Goal: Task Accomplishment & Management: Use online tool/utility

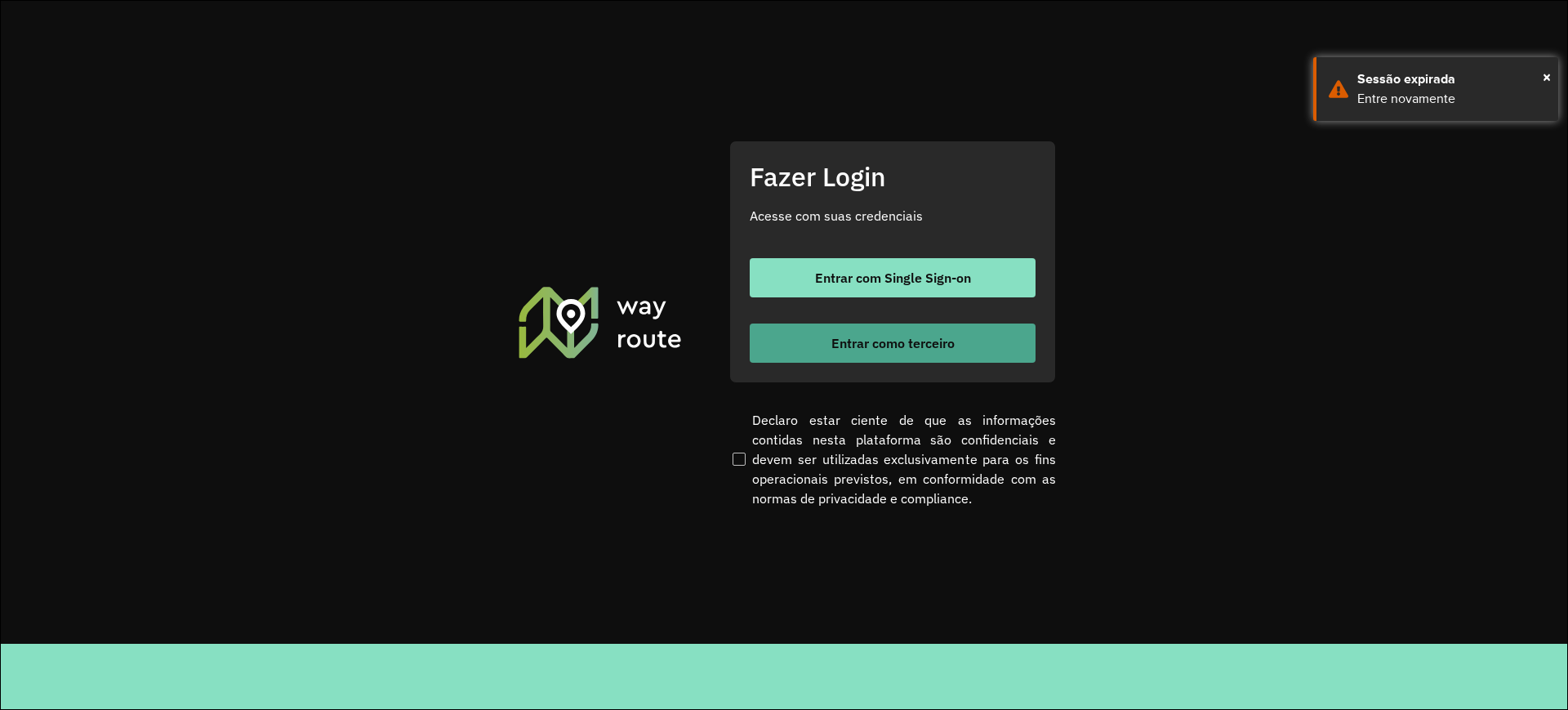
click at [797, 347] on button "Entrar como terceiro" at bounding box center [893, 343] width 286 height 39
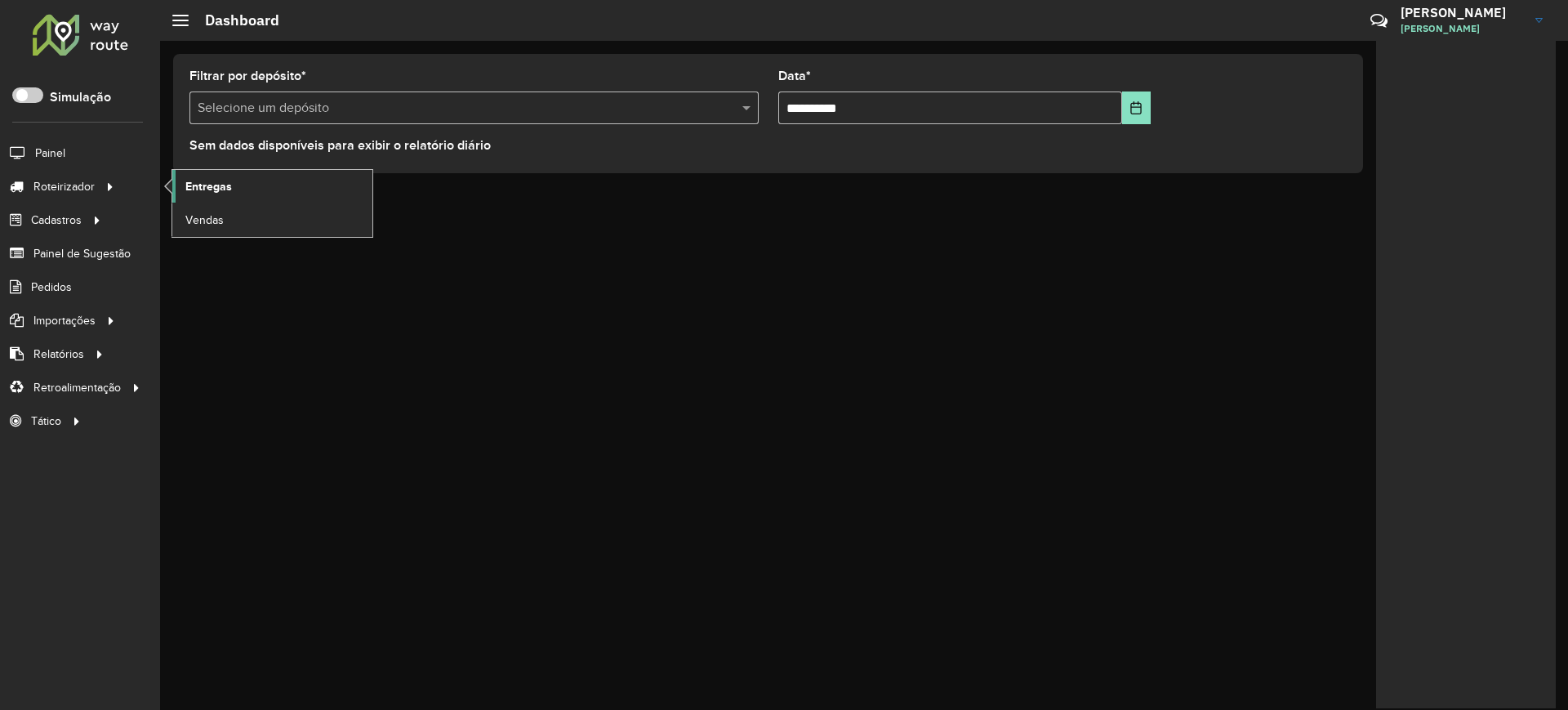
click at [220, 188] on span "Entregas" at bounding box center [208, 186] width 47 height 17
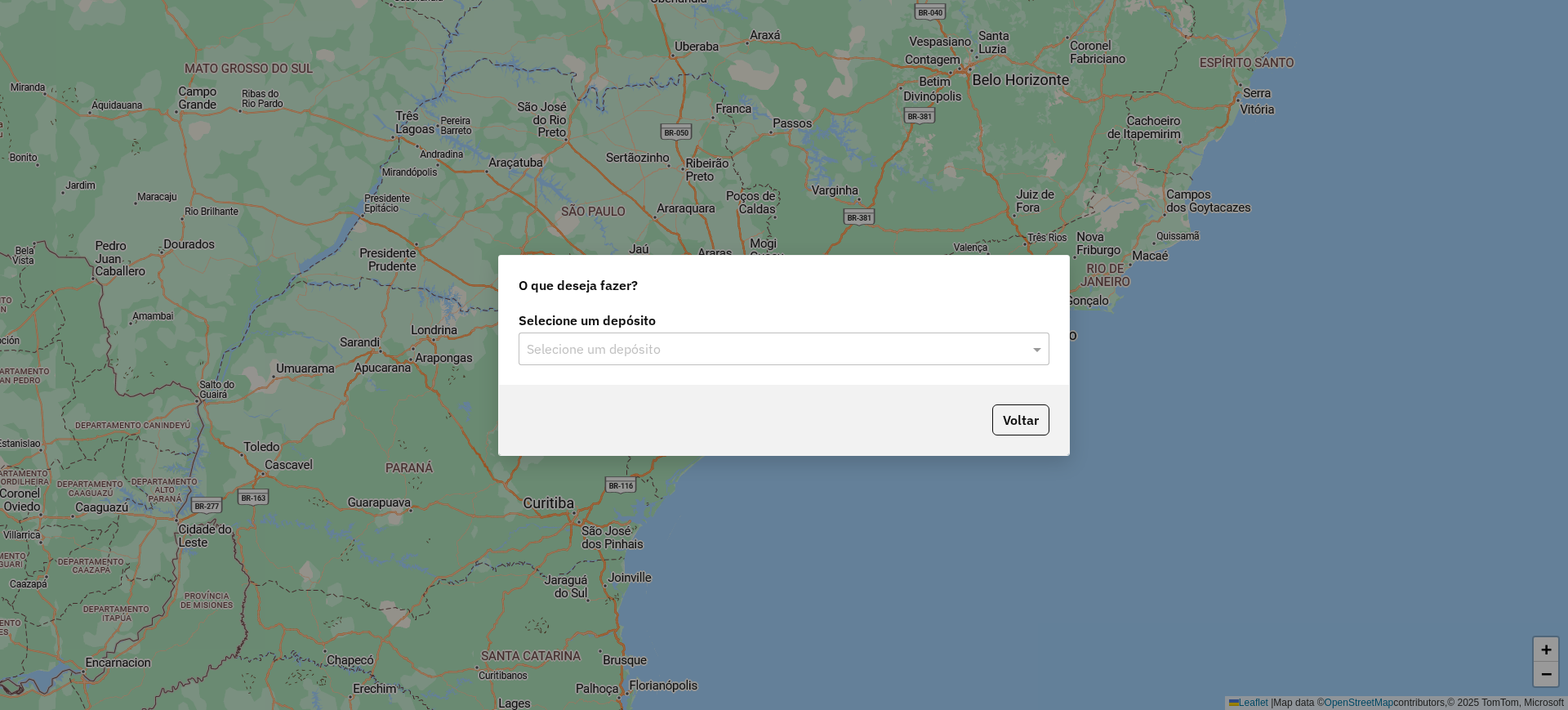
click at [654, 340] on input "text" at bounding box center [768, 350] width 482 height 20
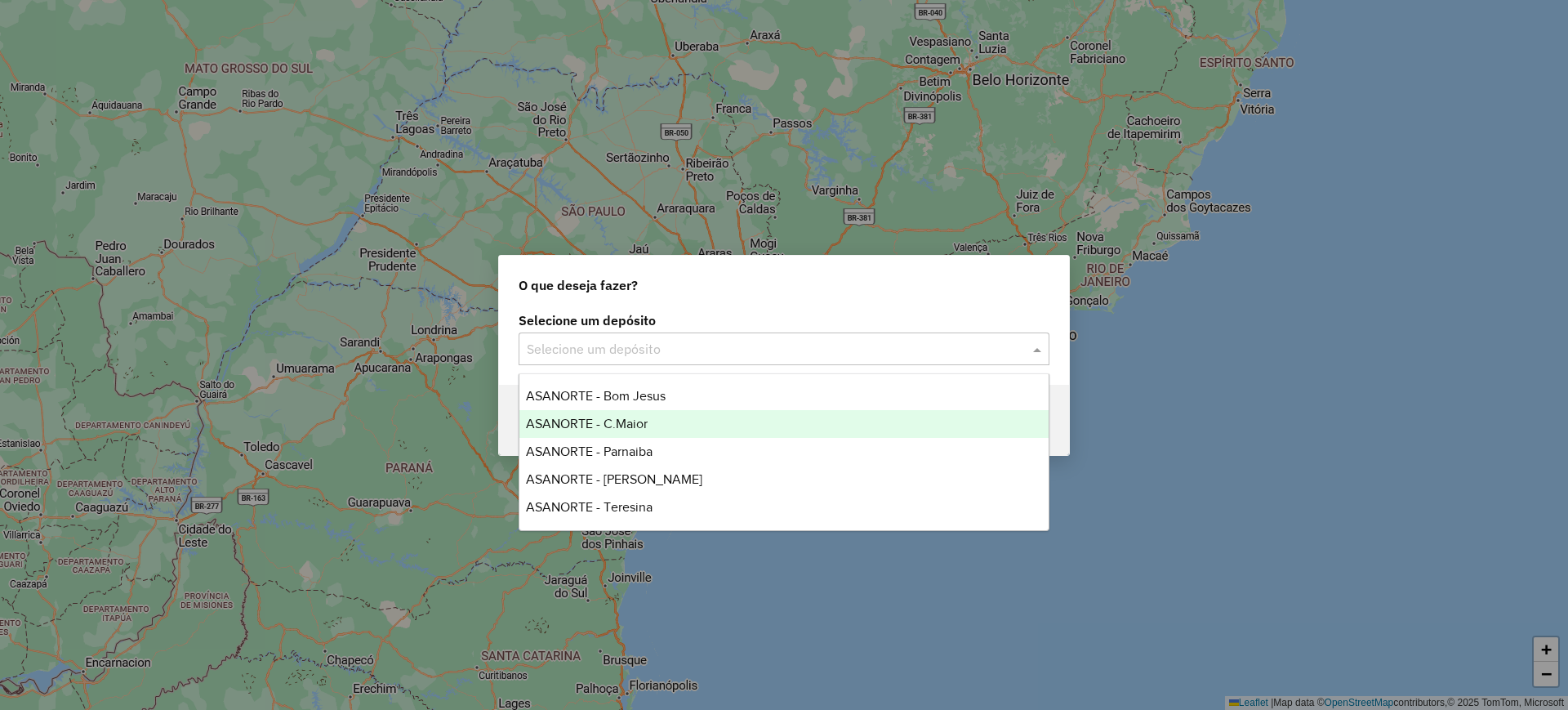
click at [610, 424] on span "ASANORTE - C.Maior" at bounding box center [587, 423] width 122 height 14
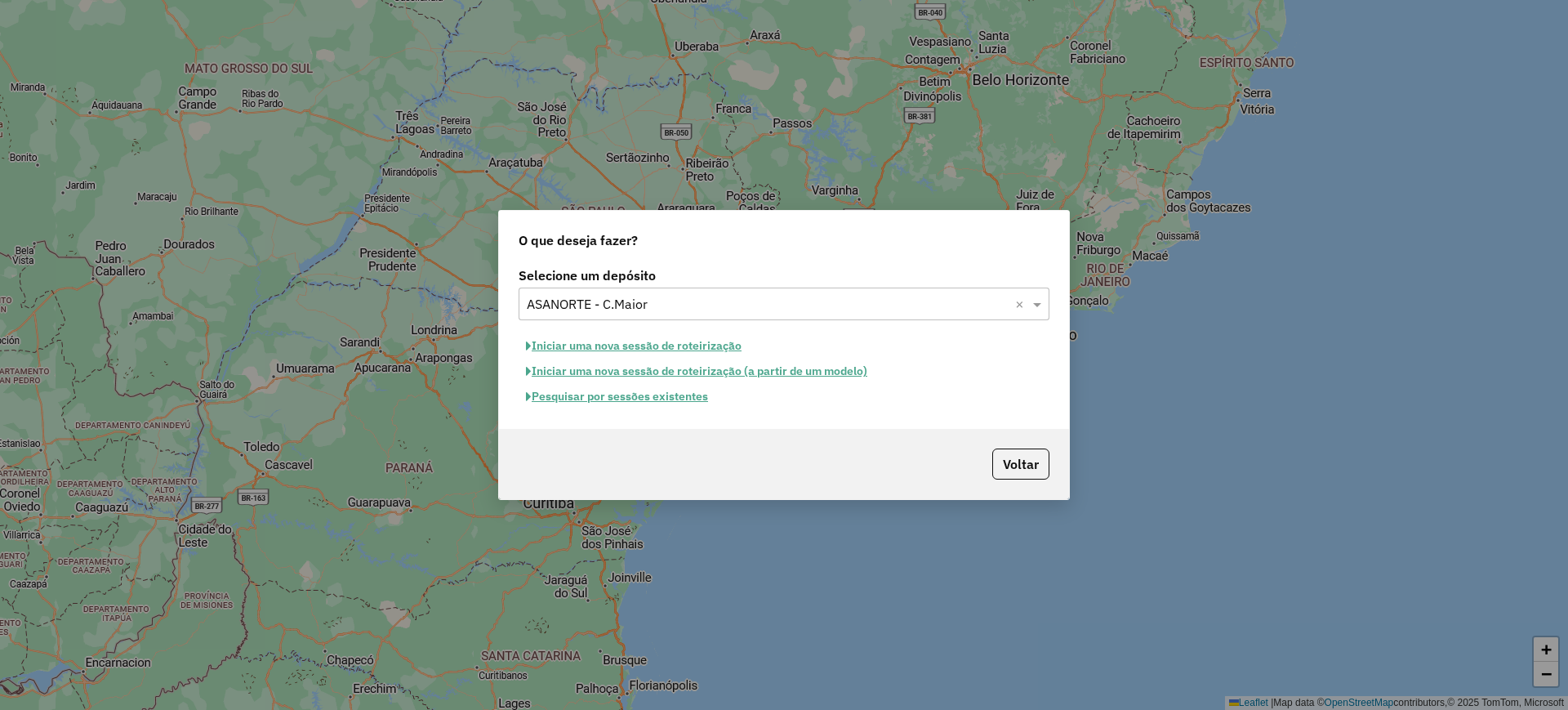
click at [635, 392] on button "Pesquisar por sessões existentes" at bounding box center [618, 395] width 197 height 25
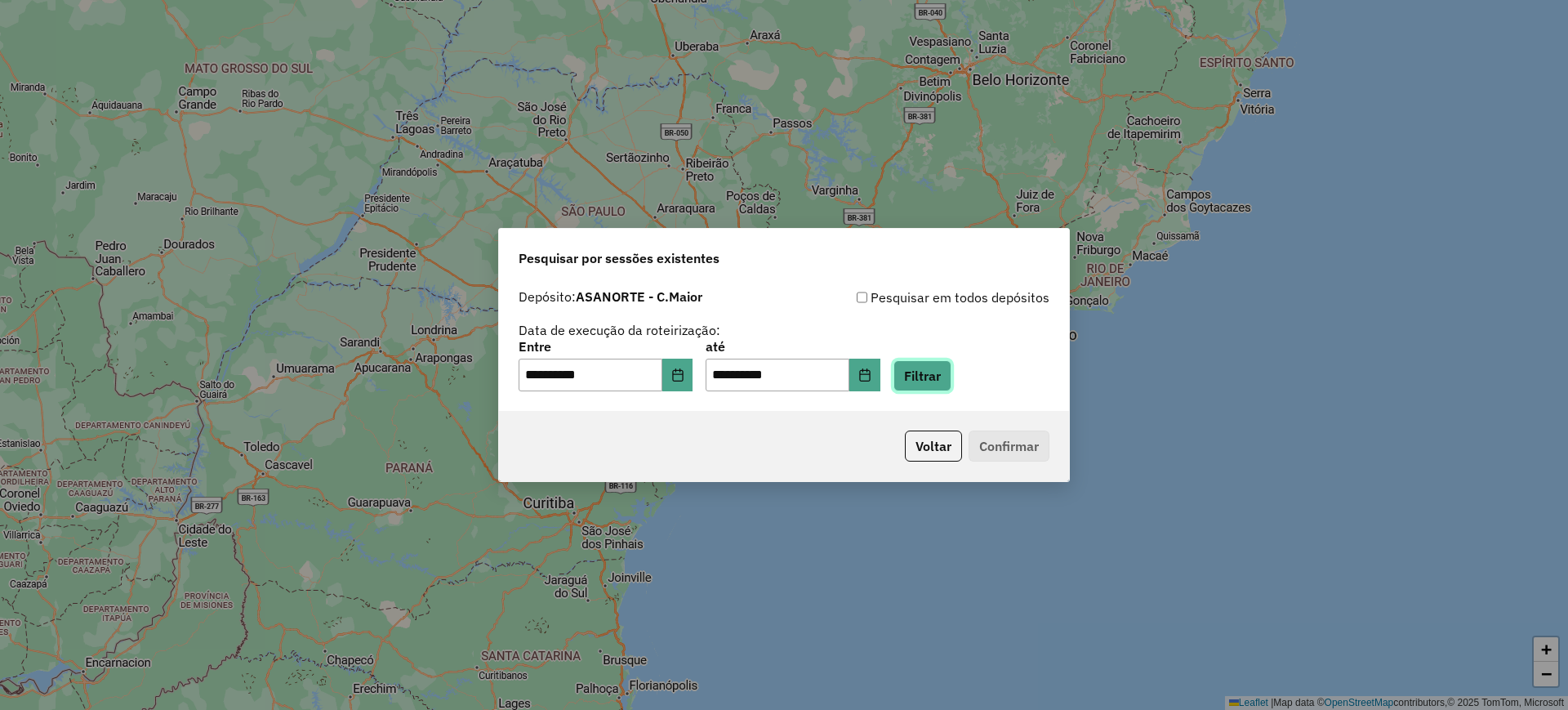
click at [933, 367] on button "Filtrar" at bounding box center [922, 375] width 58 height 31
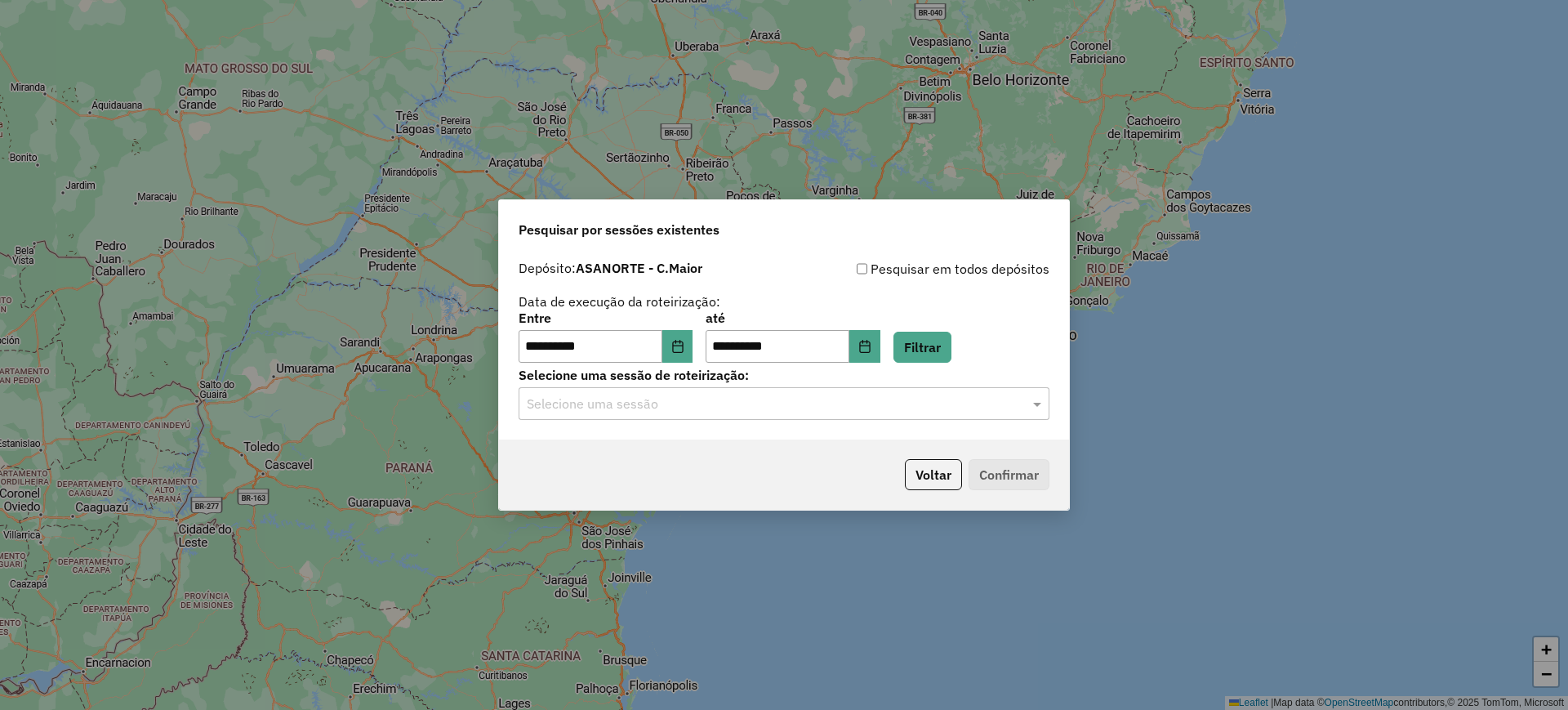
click at [675, 401] on input "text" at bounding box center [768, 404] width 482 height 20
